Goal: Navigation & Orientation: Find specific page/section

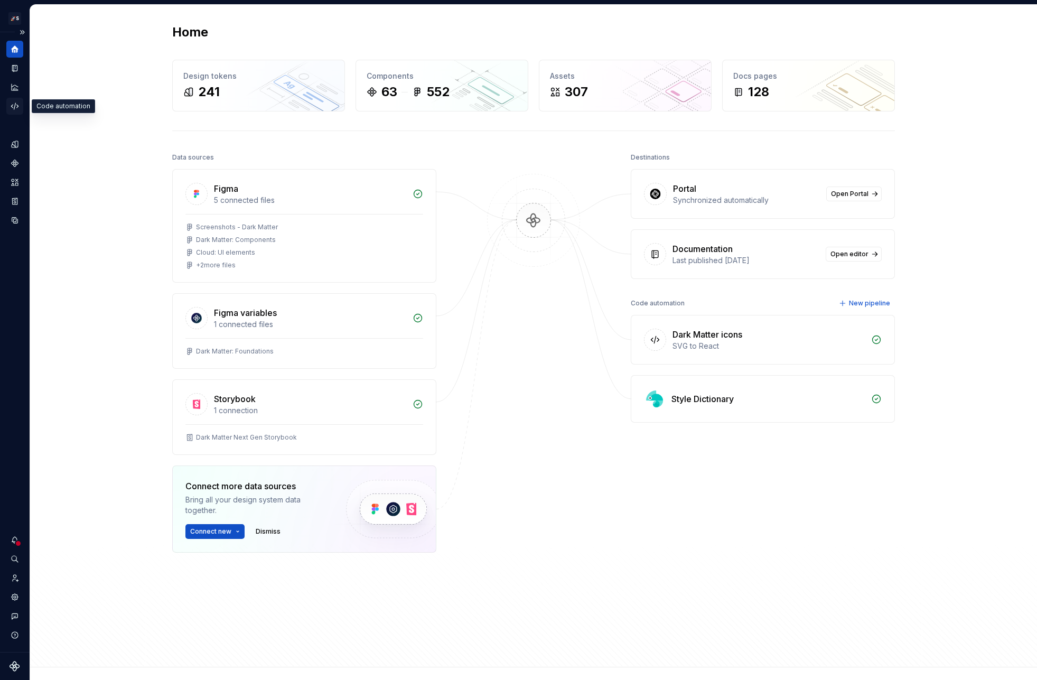
click at [13, 100] on div "Code automation" at bounding box center [14, 106] width 17 height 17
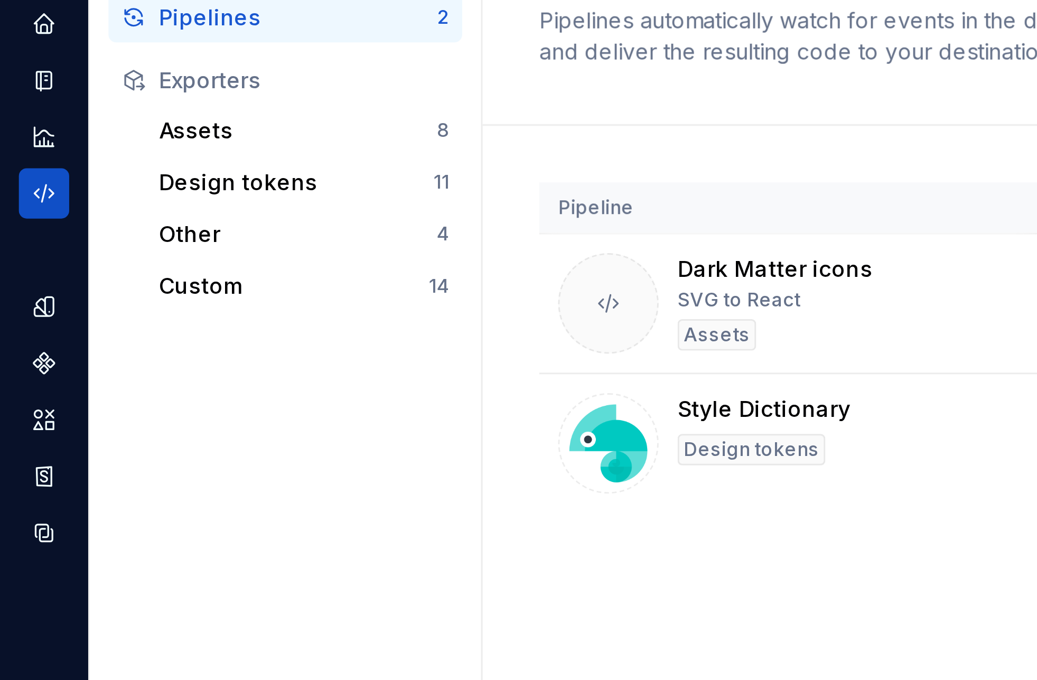
click at [50, 68] on div "Exporters" at bounding box center [96, 68] width 110 height 11
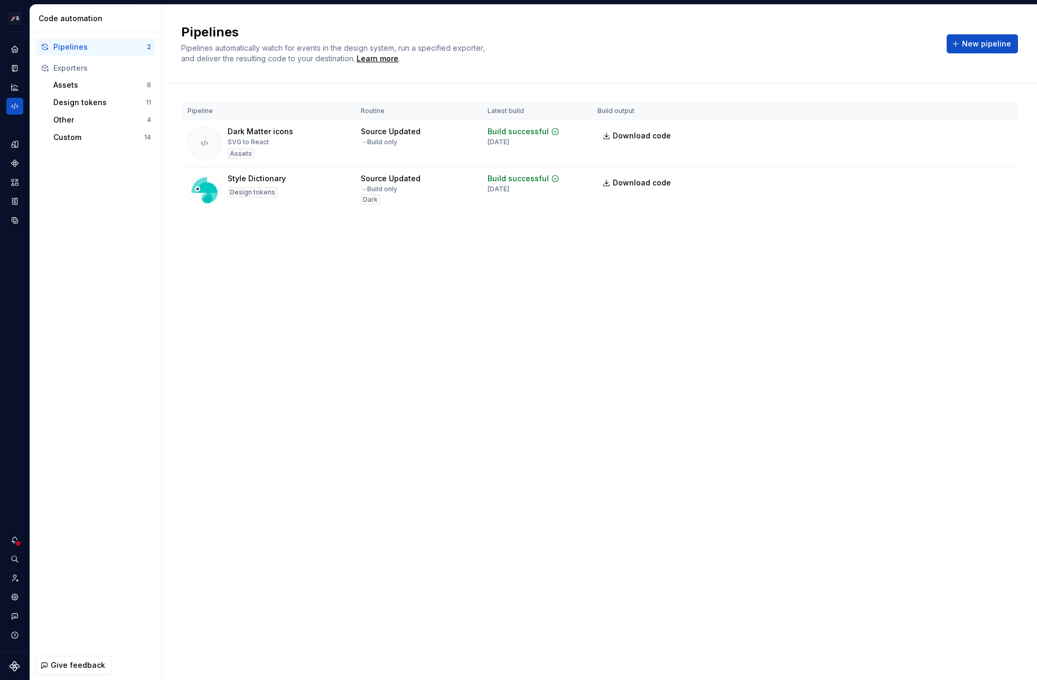
click at [178, 80] on div "Pipelines Pipelines automatically watch for events in the design system, run a …" at bounding box center [599, 44] width 875 height 79
click at [125, 182] on div "Pipelines 2 Exporters Assets 8 Design tokens 11 Other 4 Custom 14" at bounding box center [96, 341] width 132 height 618
